Goal: Task Accomplishment & Management: Manage account settings

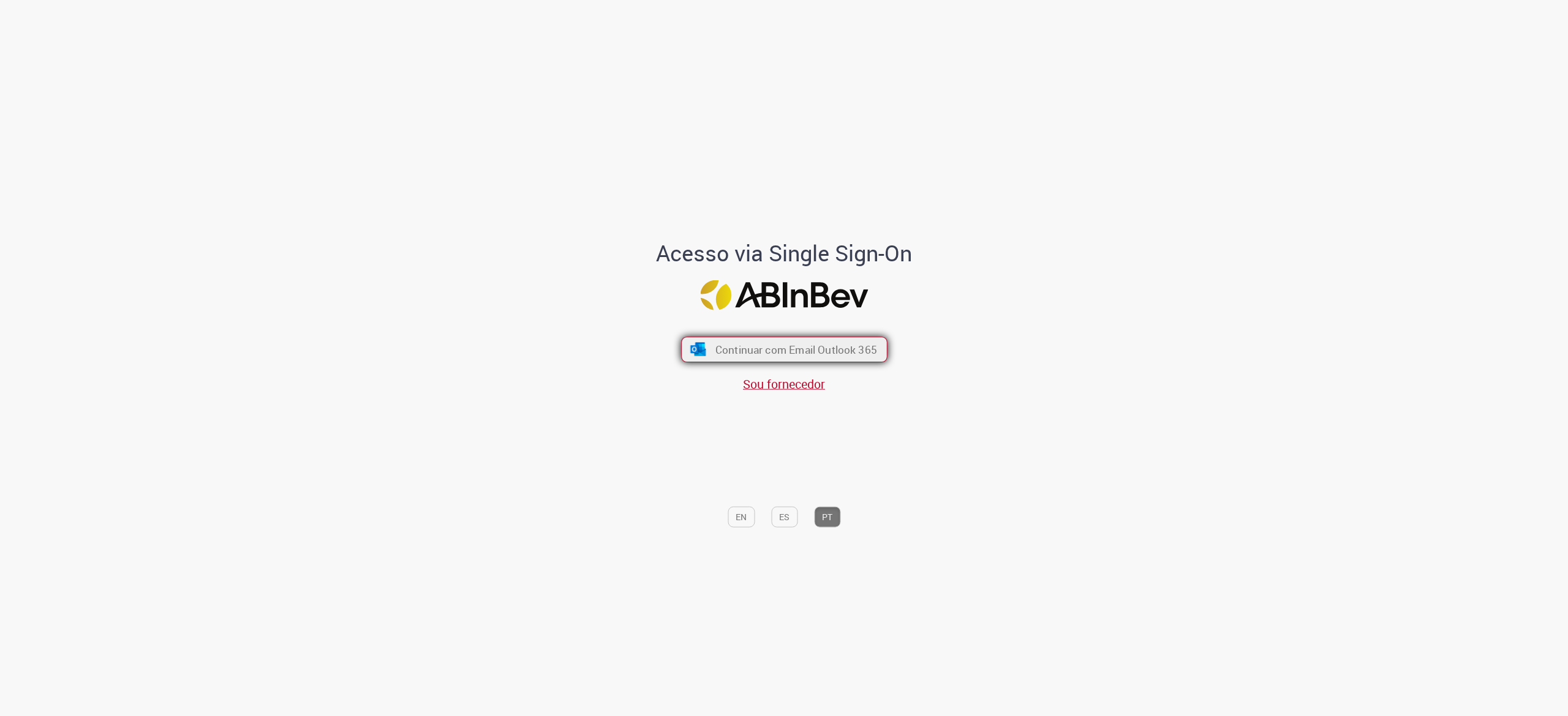
click at [758, 362] on button "Continuar com Email Outlook 365" at bounding box center [784, 350] width 206 height 25
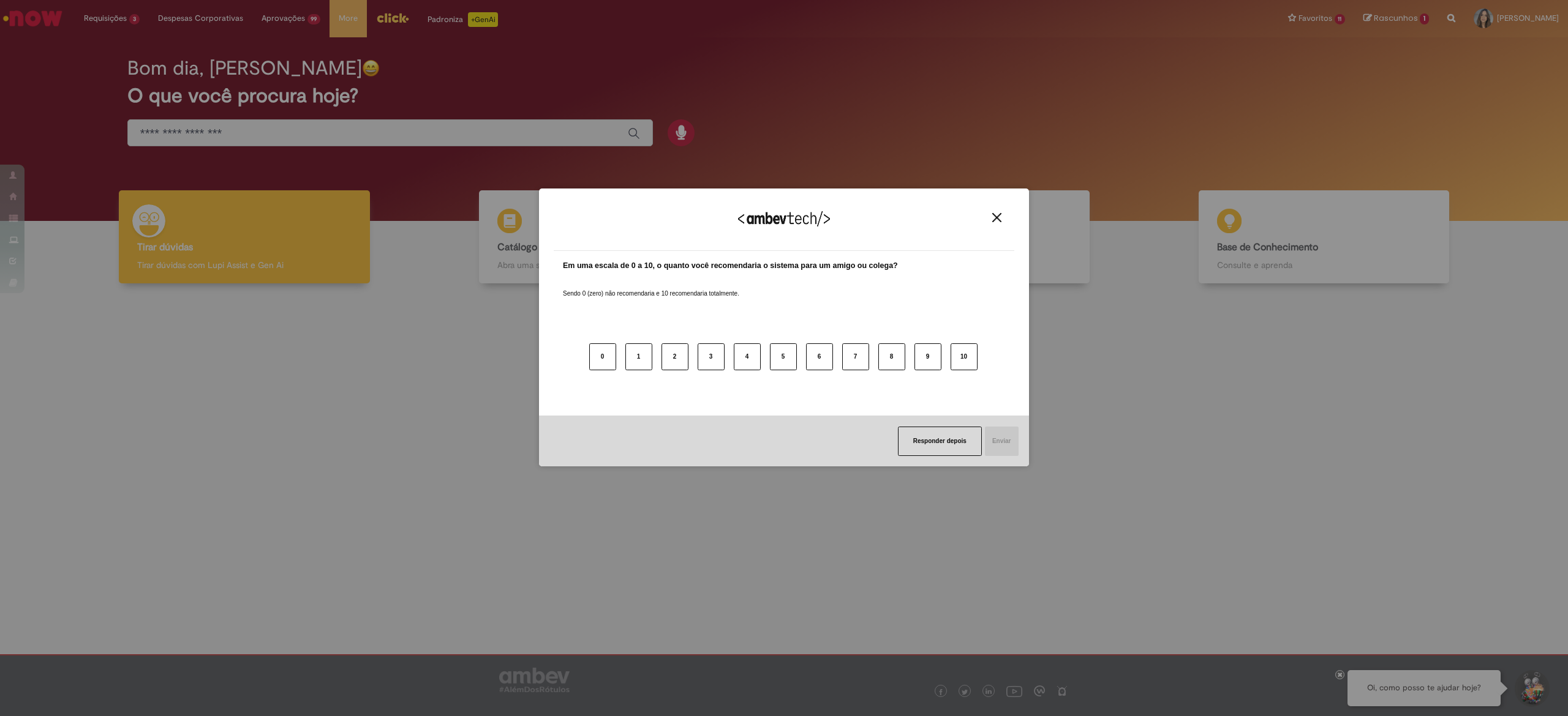
click at [783, 217] on img "Close" at bounding box center [997, 217] width 9 height 9
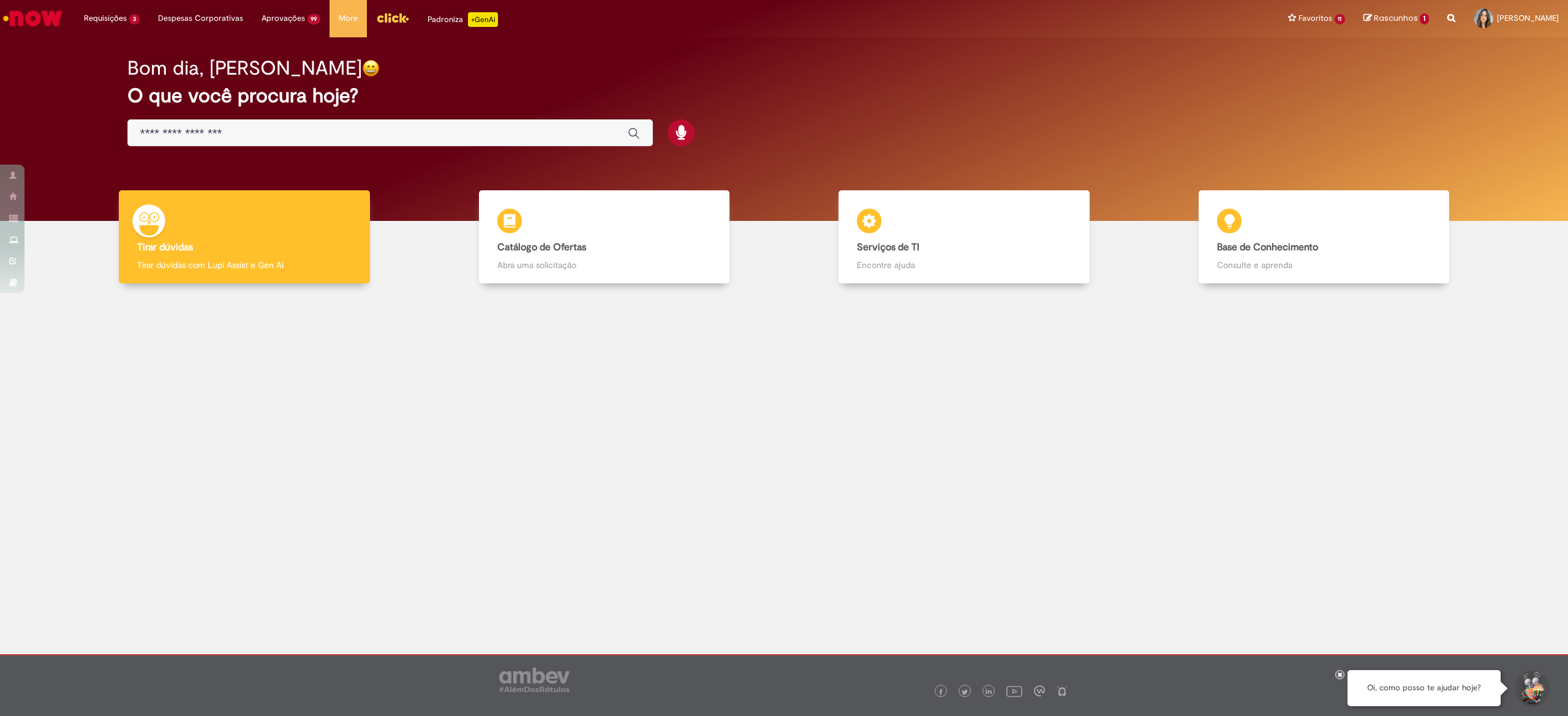
click at [783, 357] on icon at bounding box center [1340, 674] width 5 height 6
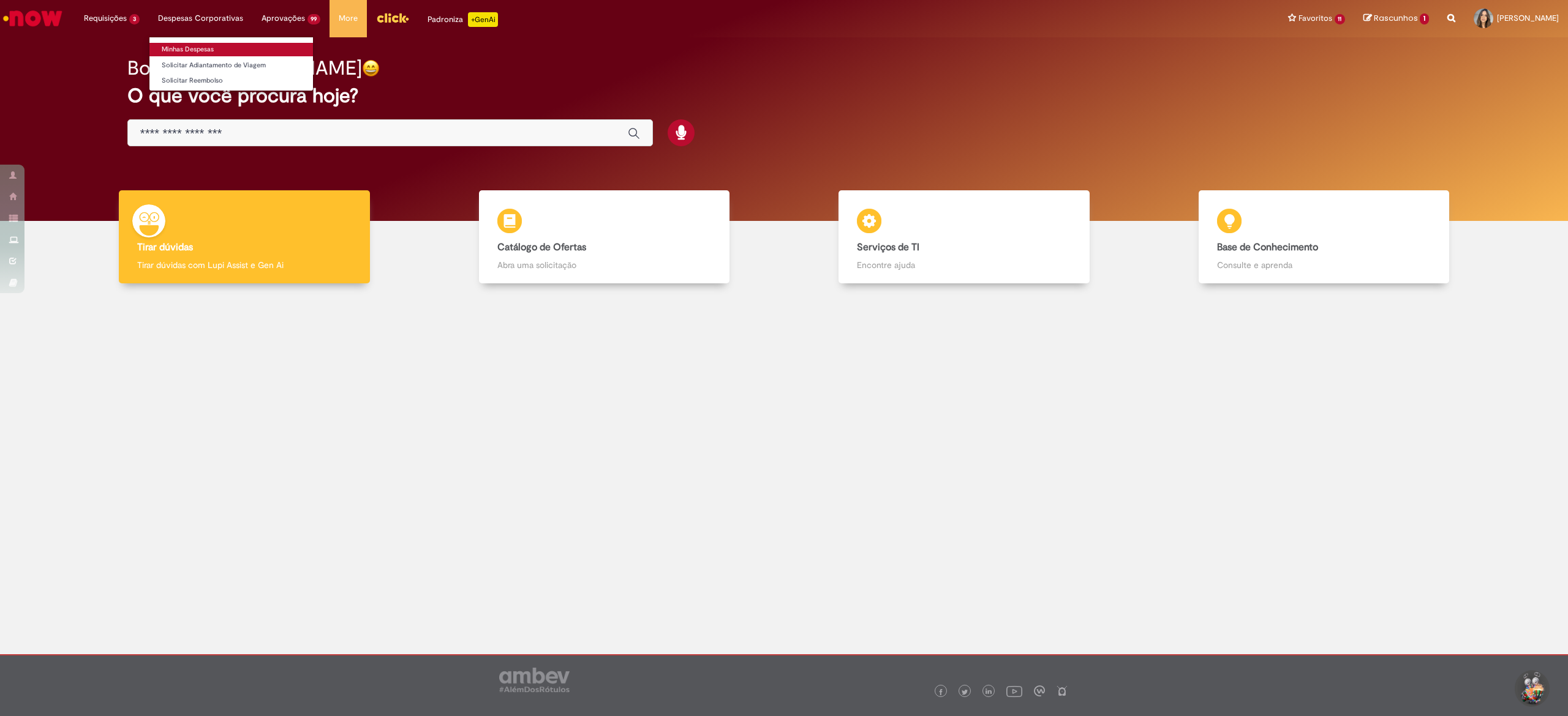
click at [179, 50] on link "Minhas Despesas" at bounding box center [231, 49] width 164 height 13
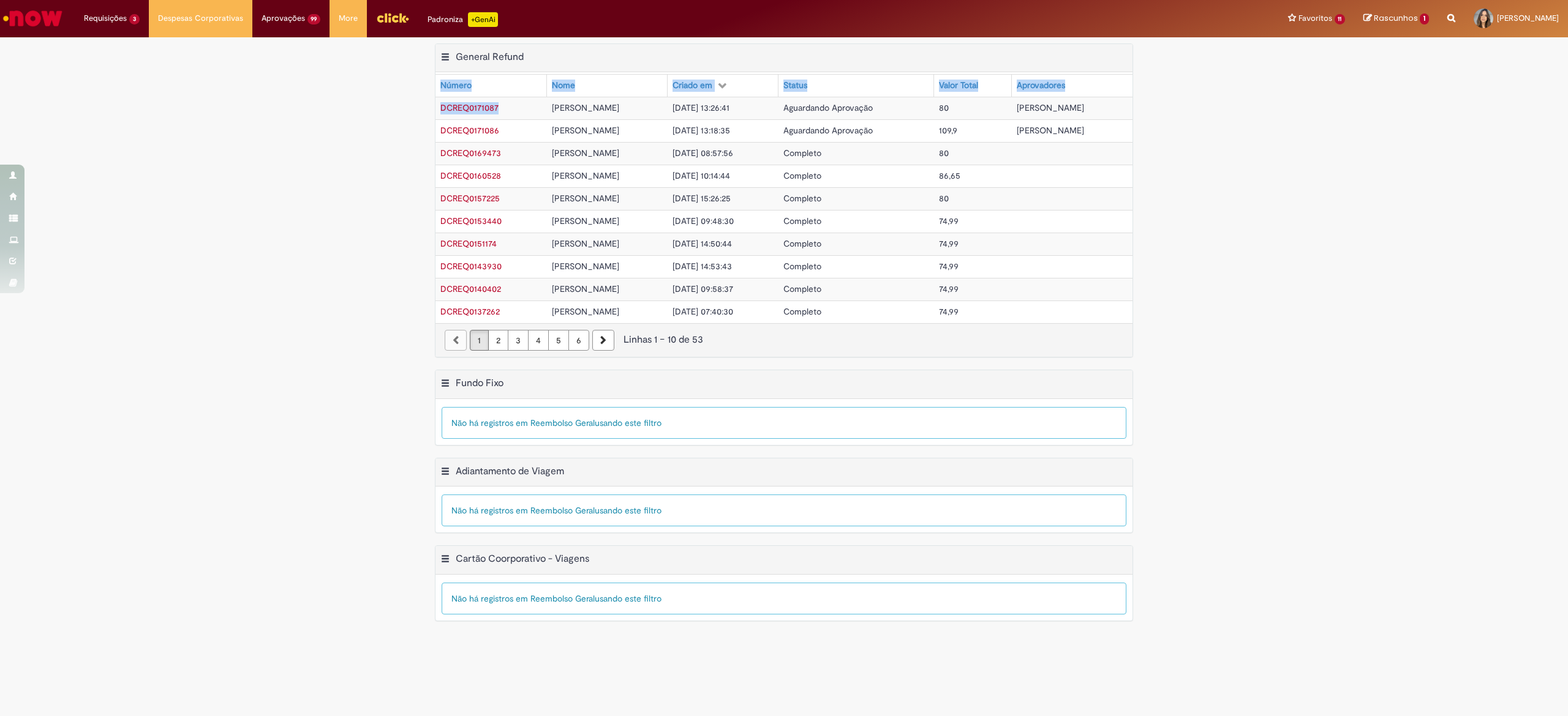
drag, startPoint x: 441, startPoint y: 107, endPoint x: 507, endPoint y: 119, distance: 67.1
click at [507, 119] on div "Exportar como PDF Exportar como Excel Exportar como CSV General Refund Tabela -…" at bounding box center [784, 206] width 716 height 326
click at [226, 251] on div "Exportar como PDF Exportar como Excel Exportar como CSV General Refund Tabela -…" at bounding box center [784, 206] width 1568 height 326
drag, startPoint x: 513, startPoint y: 110, endPoint x: 441, endPoint y: 110, distance: 72.0
click at [441, 110] on td "DCREQ0171087" at bounding box center [491, 108] width 111 height 23
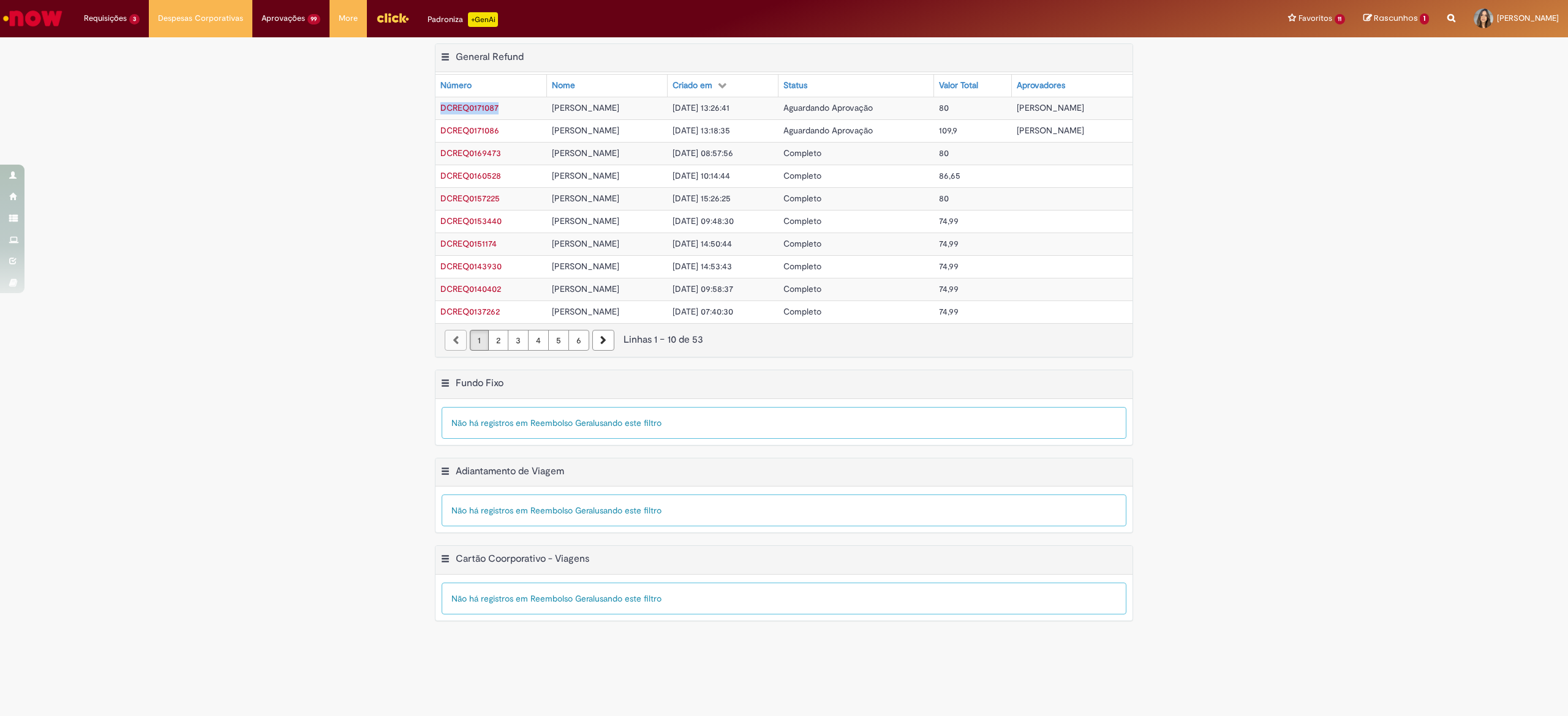
copy span "DCREQ0171087"
drag, startPoint x: 504, startPoint y: 132, endPoint x: 441, endPoint y: 136, distance: 63.1
click at [441, 136] on td "DCREQ0171086" at bounding box center [491, 131] width 111 height 23
copy span "DCREQ0171086"
click at [290, 49] on link "Exibir todas as aprovações" at bounding box center [321, 49] width 138 height 13
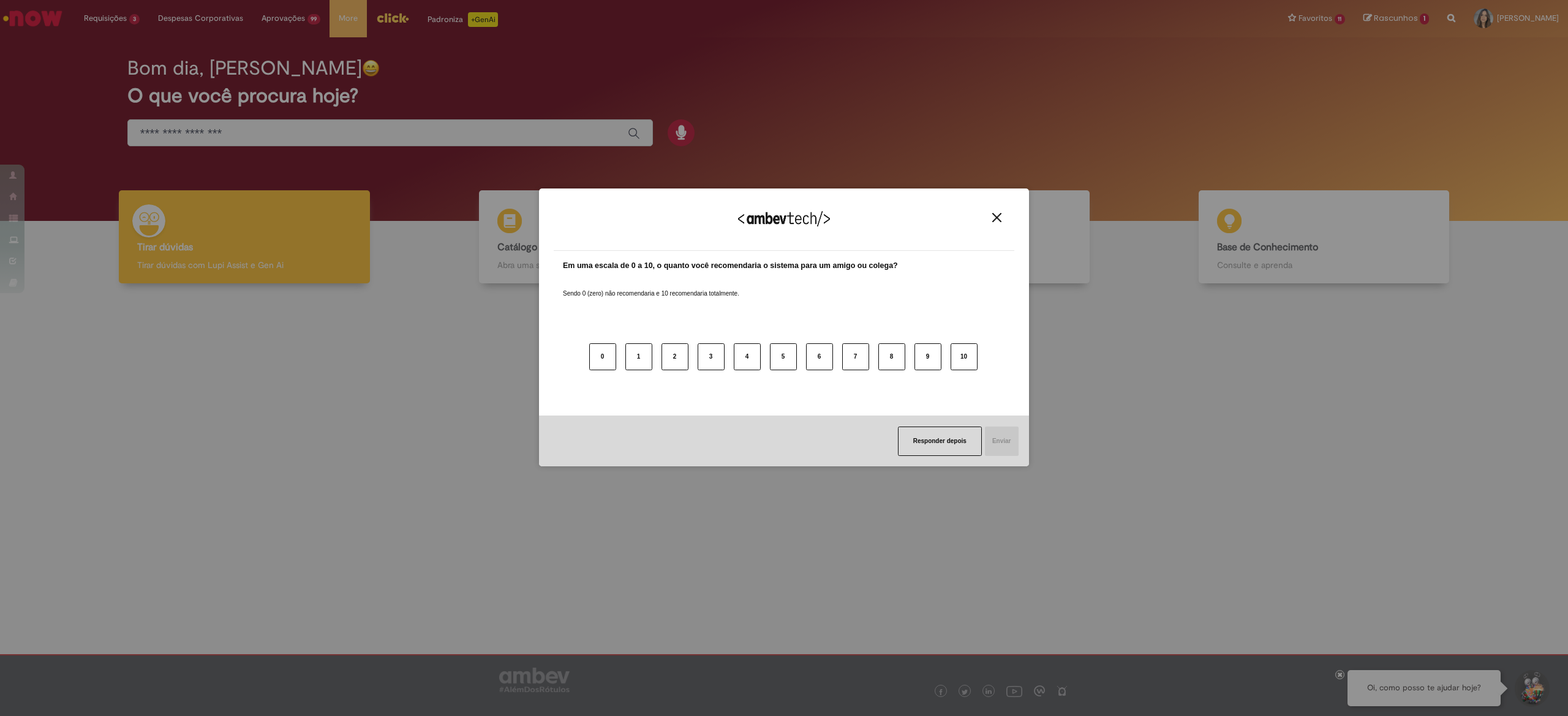
click at [1002, 220] on button "Close" at bounding box center [997, 217] width 16 height 11
